Goal: Find specific page/section: Find specific page/section

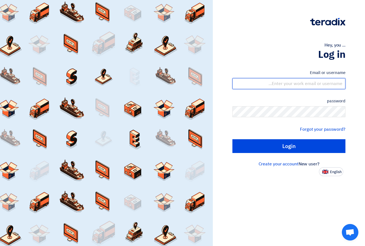
click at [321, 83] on input "text" at bounding box center [288, 83] width 113 height 11
type input "[PERSON_NAME][EMAIL_ADDRESS][PERSON_NAME][DOMAIN_NAME]"
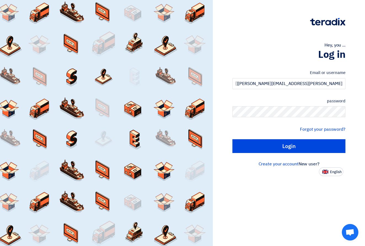
click at [306, 118] on form "Email or username [PERSON_NAME][EMAIL_ADDRESS][PERSON_NAME][DOMAIN_NAME] passwo…" at bounding box center [288, 111] width 113 height 83
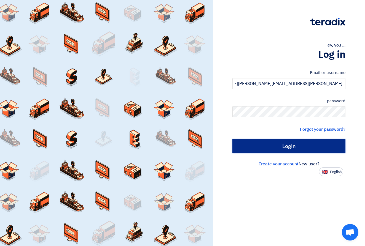
click at [284, 144] on input "Login" at bounding box center [288, 146] width 113 height 14
type input "Sign in"
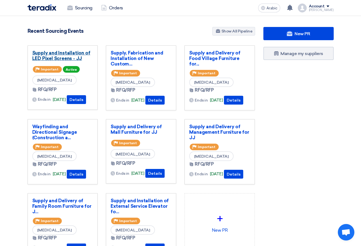
click at [66, 59] on font "Supply and Installation of LED Pixel Screens - JJ" at bounding box center [61, 55] width 58 height 11
